Goal: Transaction & Acquisition: Subscribe to service/newsletter

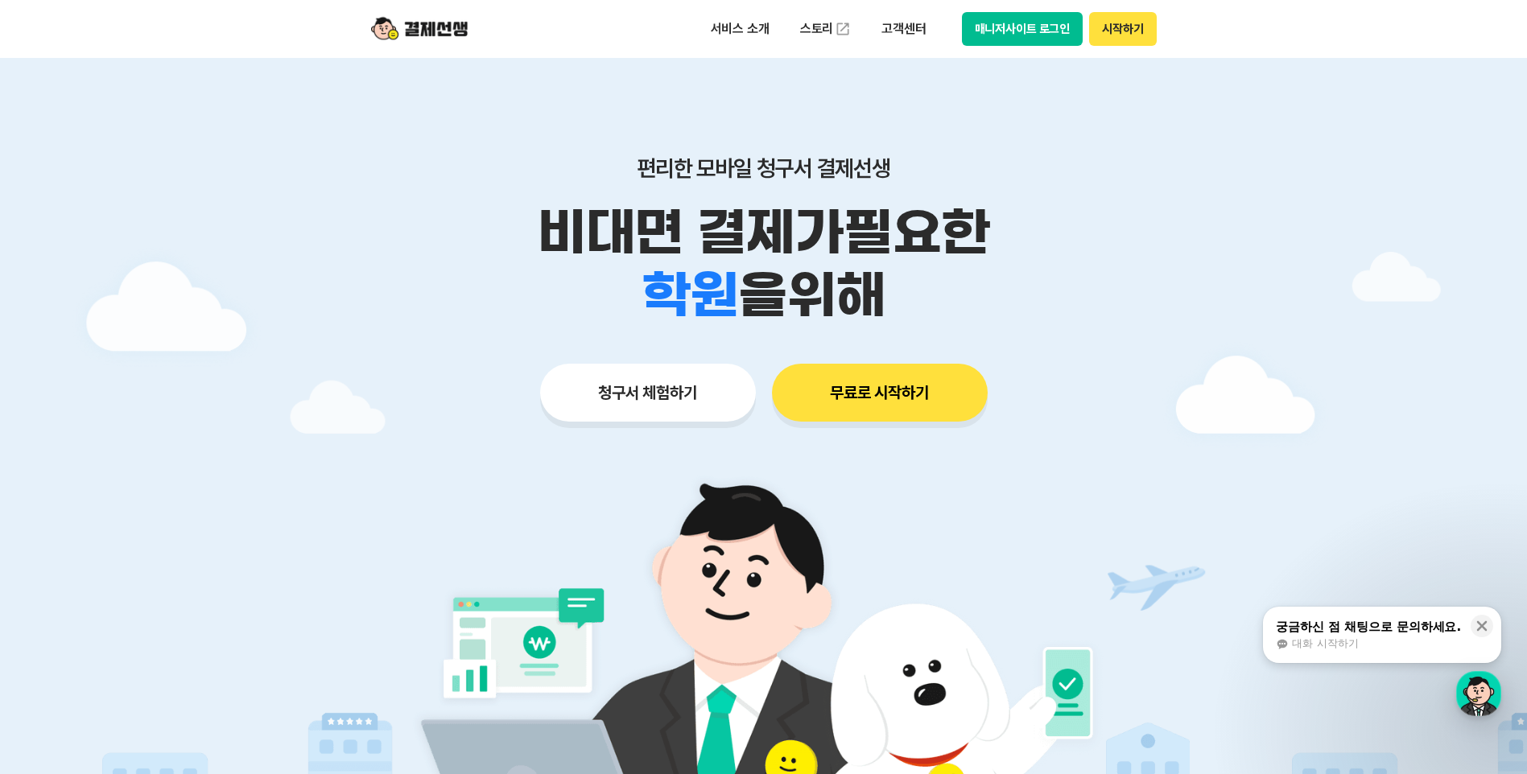
click at [874, 398] on button "무료로 시작하기" at bounding box center [880, 393] width 216 height 58
click at [1130, 23] on button "시작하기" at bounding box center [1122, 29] width 67 height 34
click at [1123, 39] on button "시작하기" at bounding box center [1122, 29] width 67 height 34
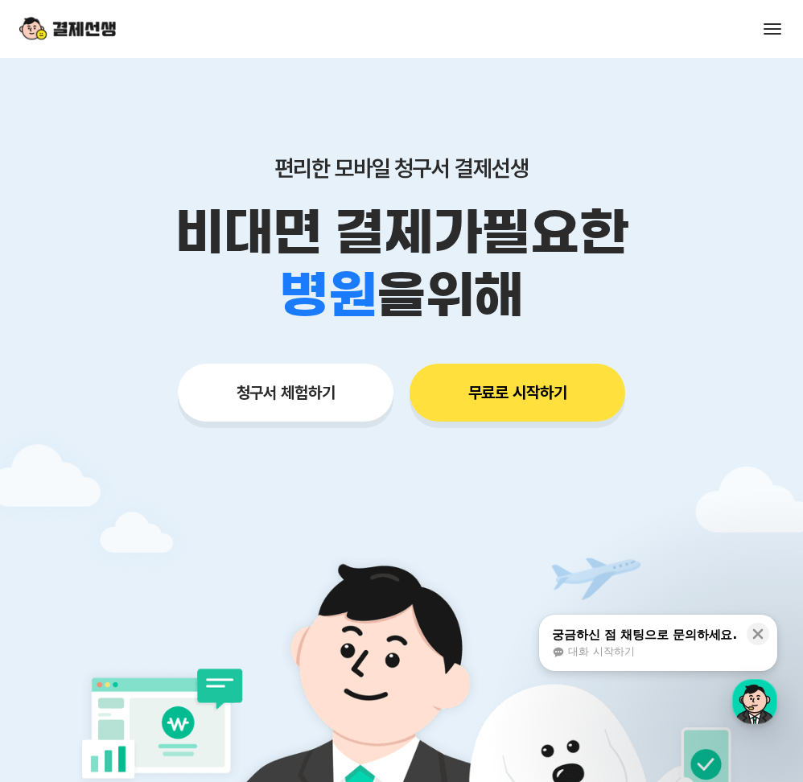
click at [555, 393] on button "무료로 시작하기" at bounding box center [518, 393] width 216 height 58
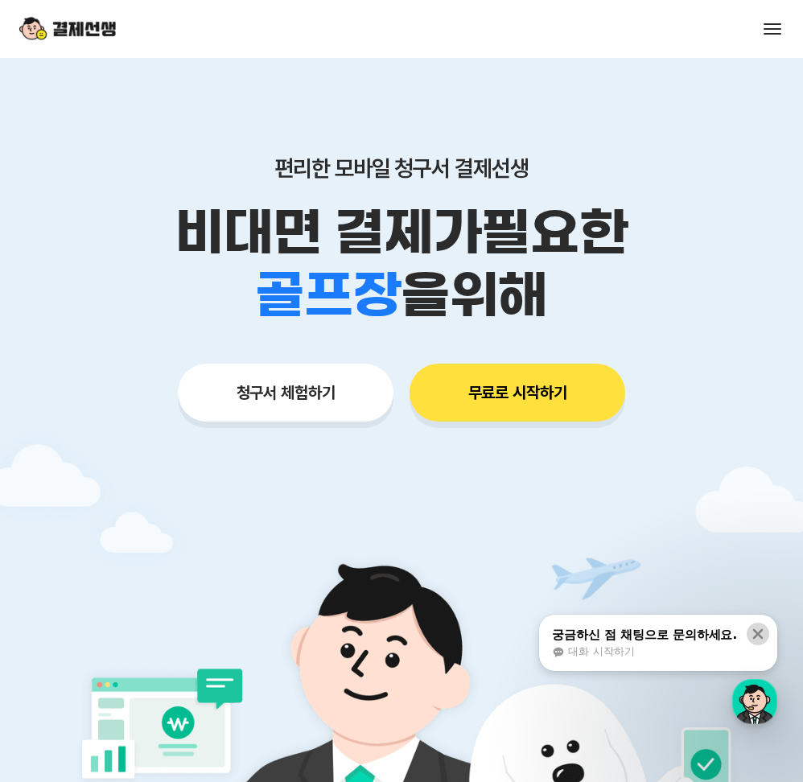
click at [760, 634] on icon at bounding box center [758, 634] width 16 height 16
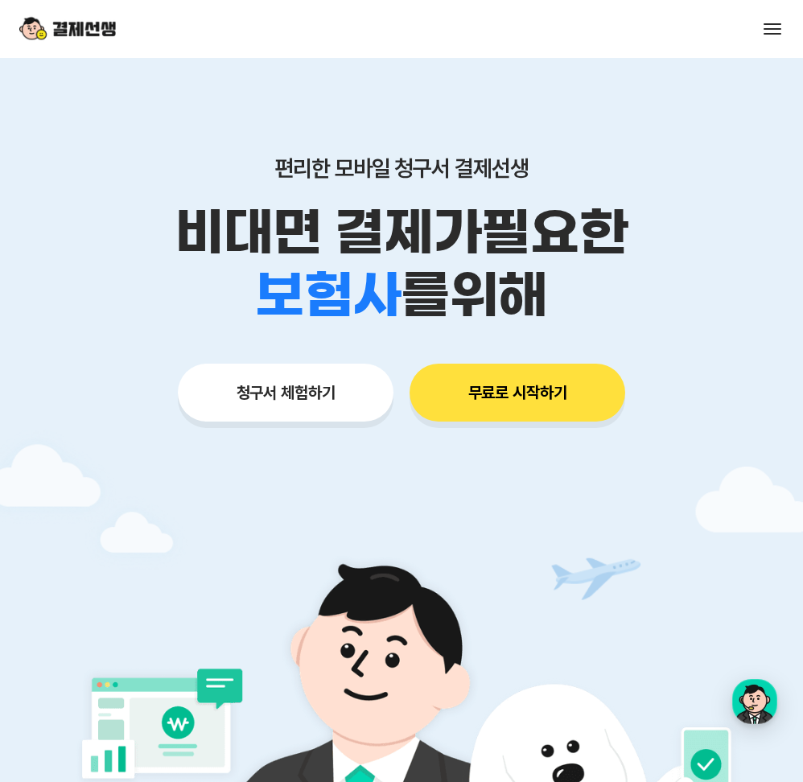
click at [569, 406] on button "무료로 시작하기" at bounding box center [518, 393] width 216 height 58
